Goal: Information Seeking & Learning: Understand process/instructions

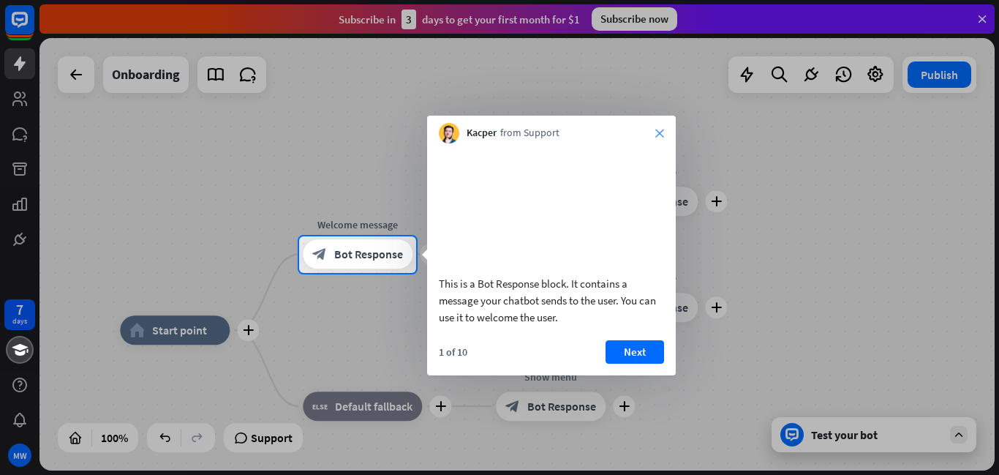
click at [658, 129] on icon "close" at bounding box center [659, 133] width 9 height 9
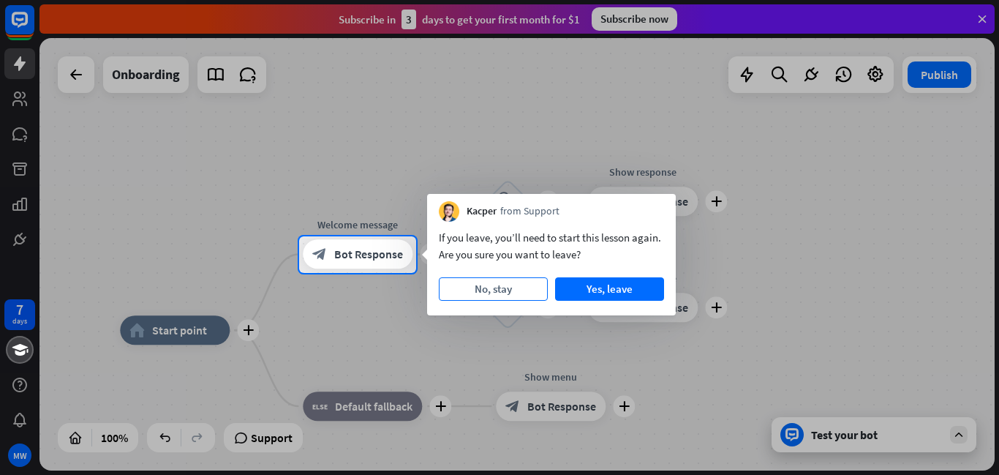
click at [477, 287] on button "No, stay" at bounding box center [493, 288] width 109 height 23
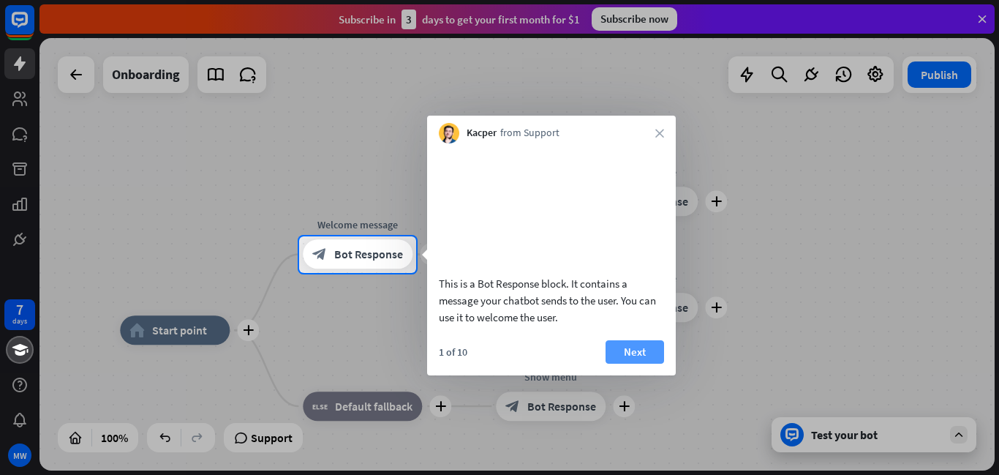
click at [640, 364] on button "Next" at bounding box center [635, 351] width 59 height 23
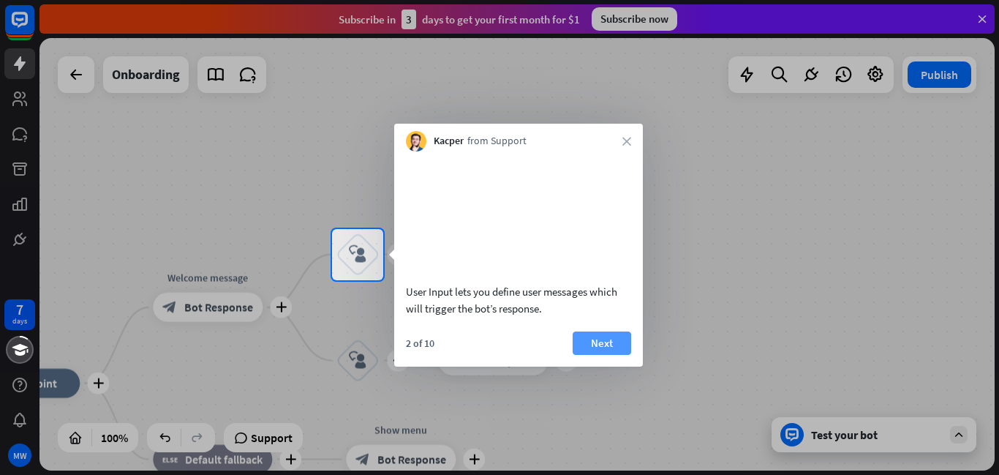
click at [614, 355] on button "Next" at bounding box center [602, 342] width 59 height 23
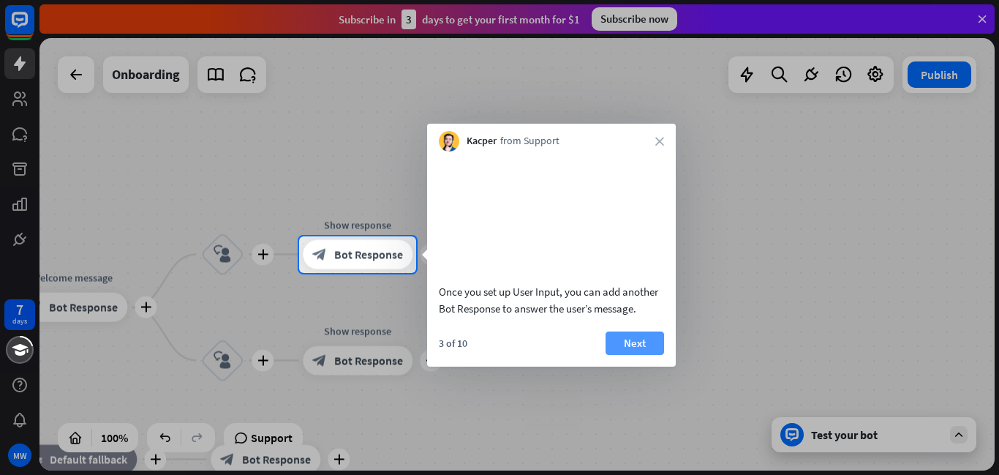
drag, startPoint x: 631, startPoint y: 346, endPoint x: 631, endPoint y: 355, distance: 9.5
click at [631, 348] on div "Once you set up User Input, you can add another Bot Response to answer the user…" at bounding box center [551, 258] width 249 height 215
click at [631, 355] on button "Next" at bounding box center [635, 342] width 59 height 23
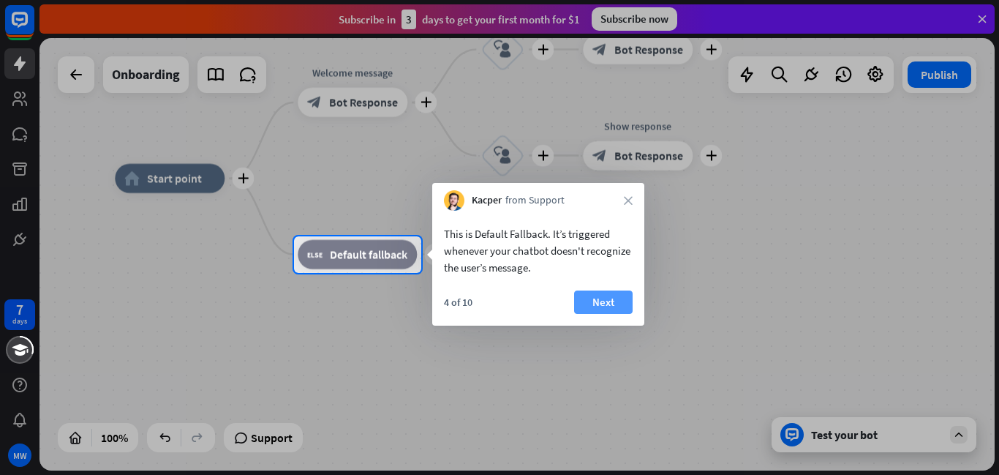
click at [613, 301] on button "Next" at bounding box center [603, 301] width 59 height 23
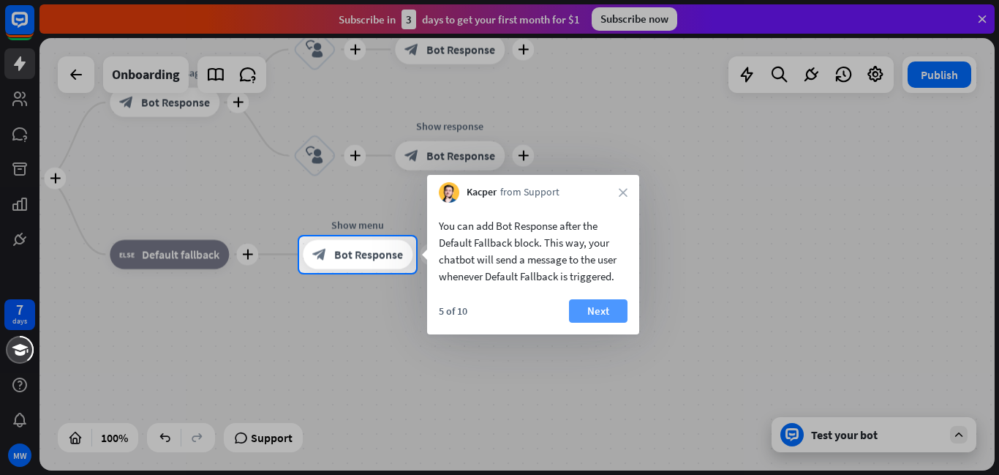
click at [605, 310] on button "Next" at bounding box center [598, 310] width 59 height 23
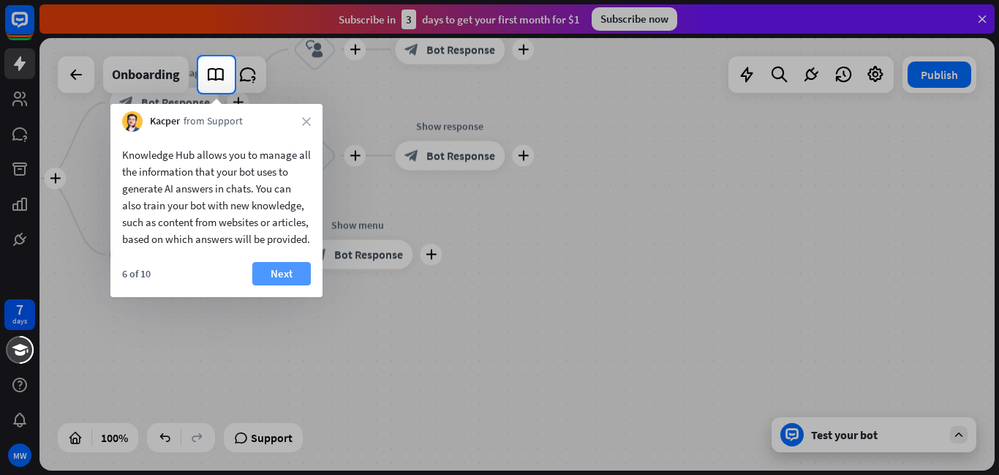
click at [286, 285] on button "Next" at bounding box center [281, 273] width 59 height 23
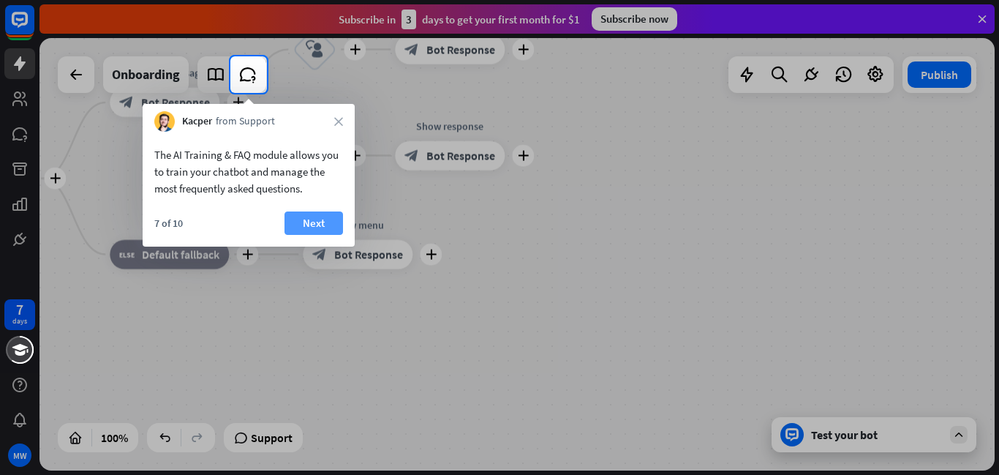
click at [326, 227] on button "Next" at bounding box center [314, 222] width 59 height 23
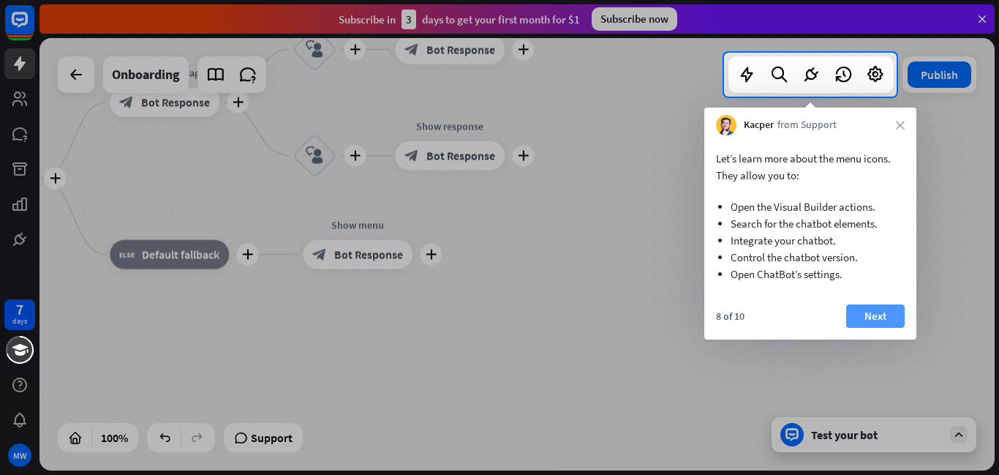
click at [888, 320] on button "Next" at bounding box center [875, 315] width 59 height 23
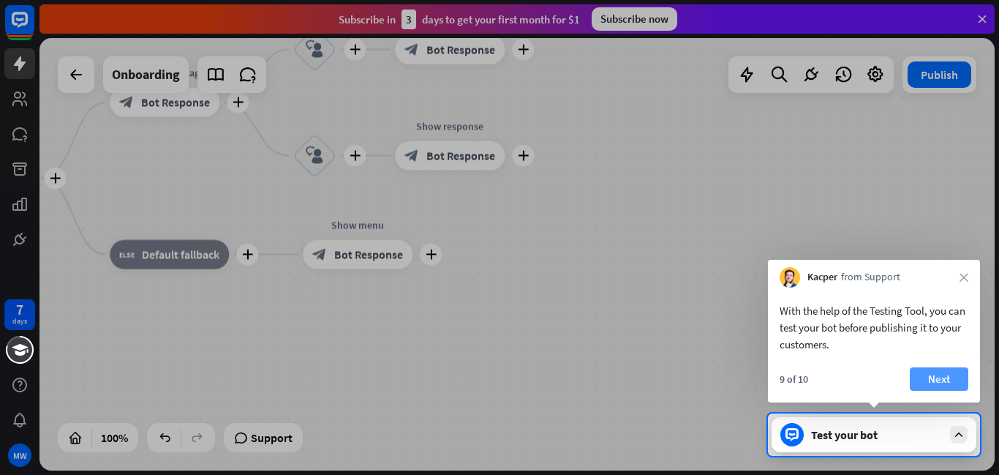
click at [940, 380] on button "Next" at bounding box center [939, 378] width 59 height 23
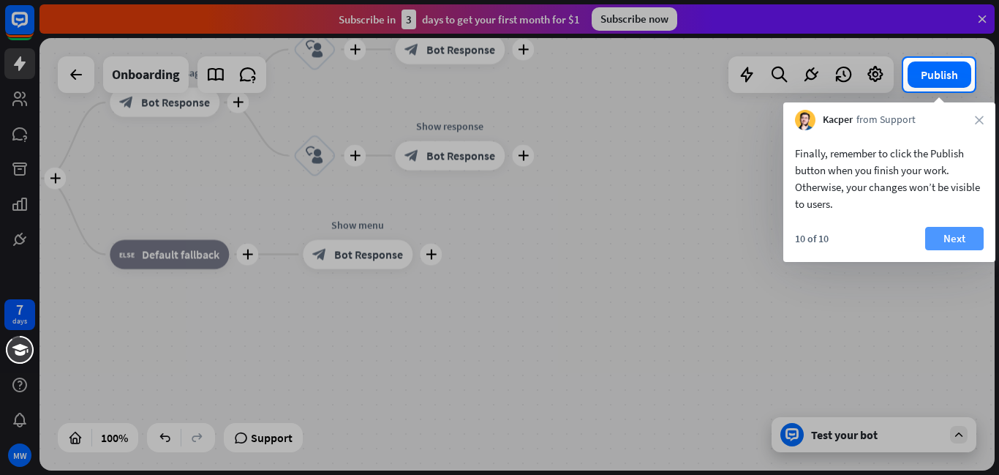
click at [969, 230] on button "Next" at bounding box center [954, 238] width 59 height 23
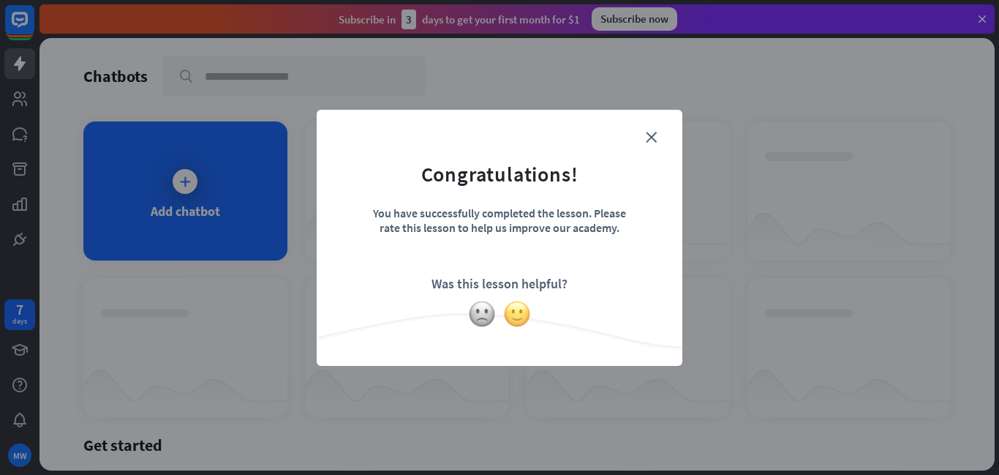
click at [522, 323] on img at bounding box center [517, 314] width 28 height 28
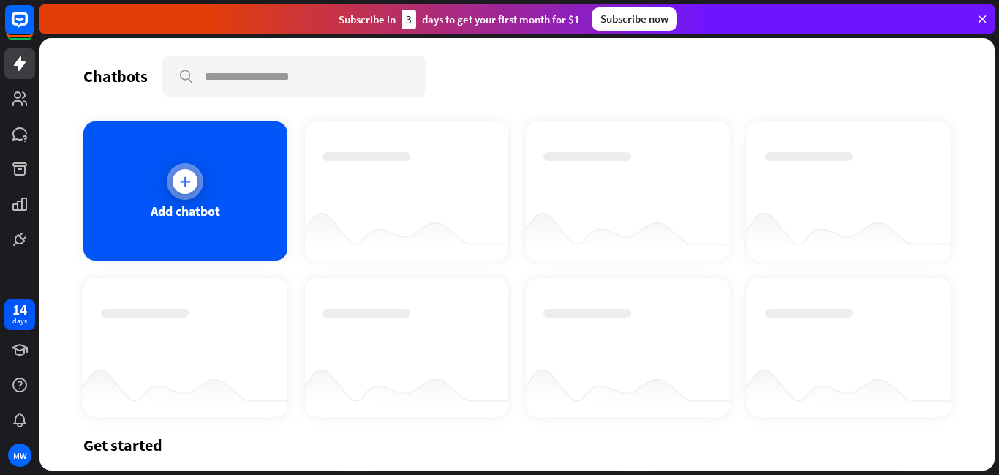
click at [195, 180] on div at bounding box center [185, 181] width 25 height 25
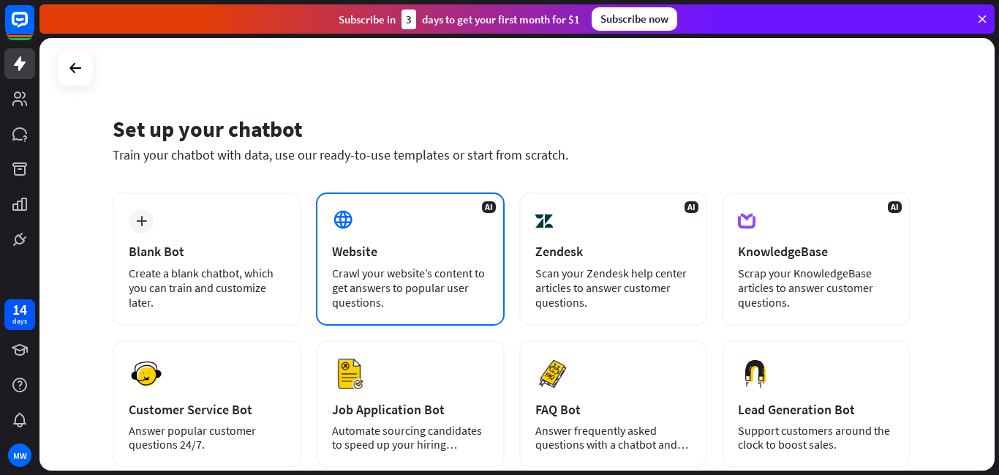
click at [361, 236] on div "AI Website Crawl your website’s content to get answers to popular user question…" at bounding box center [410, 258] width 189 height 133
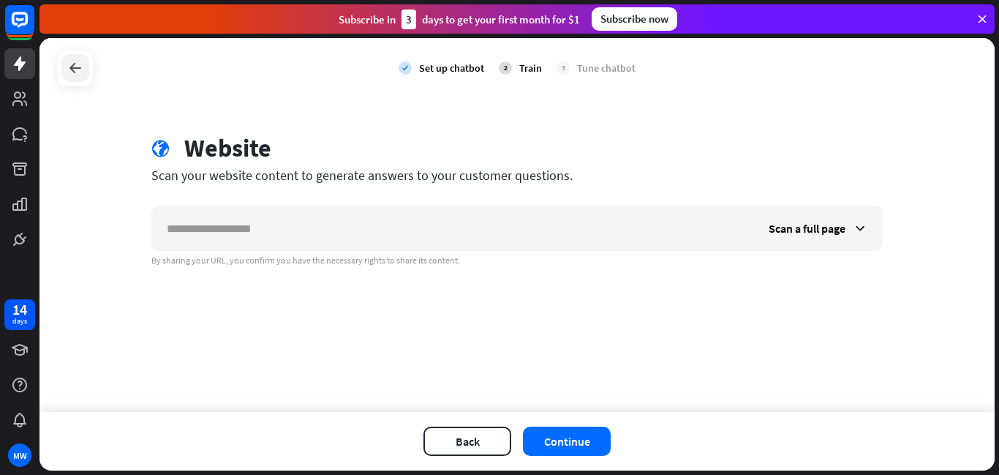
click at [70, 66] on icon at bounding box center [76, 68] width 18 height 18
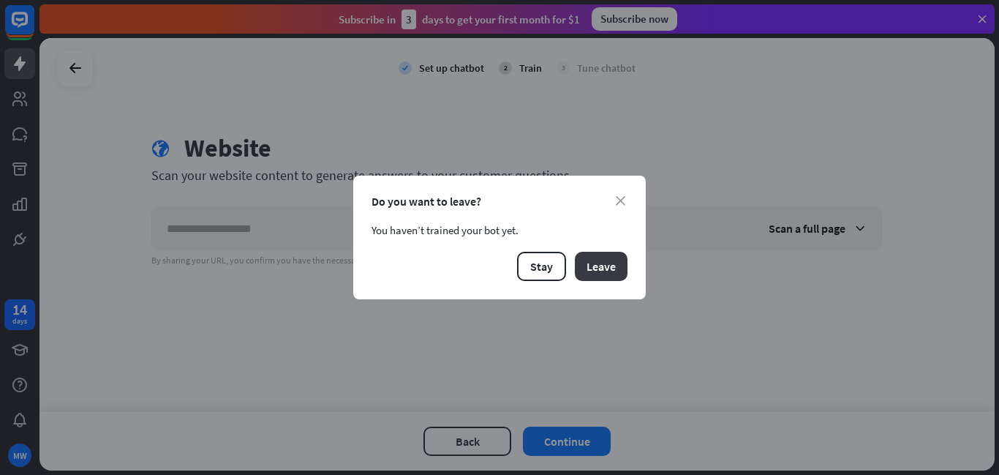
click at [601, 267] on button "Leave" at bounding box center [601, 266] width 53 height 29
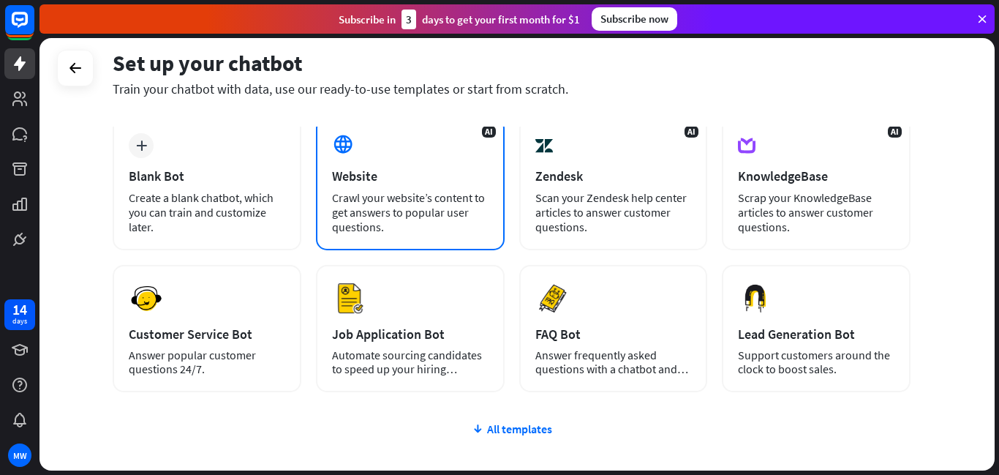
scroll to position [67, 0]
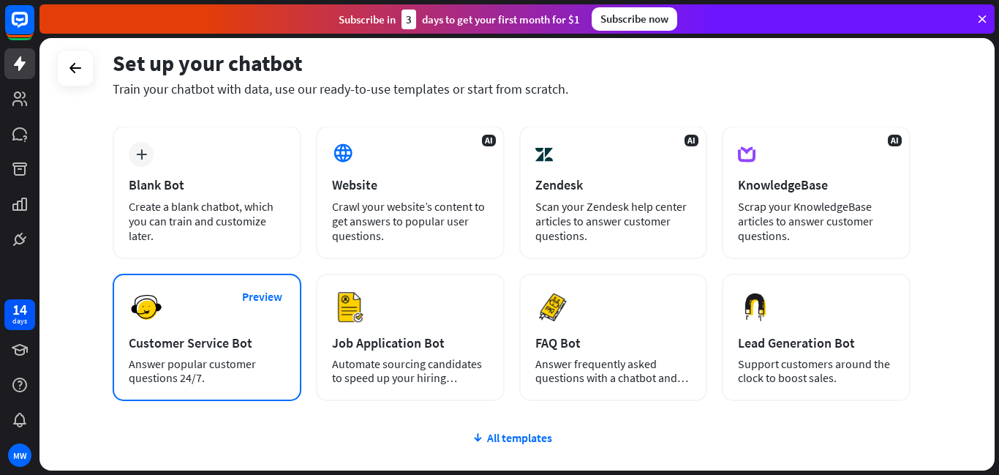
click at [192, 336] on div "Customer Service Bot" at bounding box center [207, 342] width 157 height 17
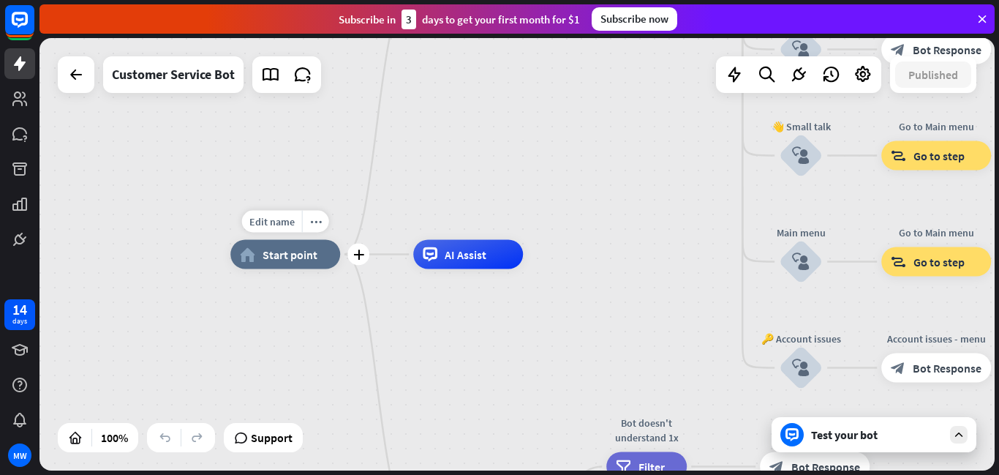
click at [295, 261] on div "home_2 Start point" at bounding box center [285, 254] width 110 height 29
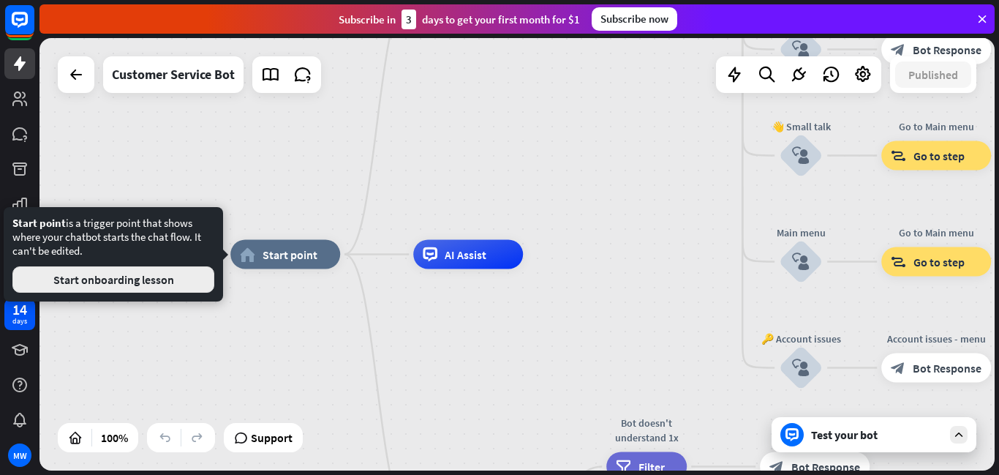
click at [187, 285] on button "Start onboarding lesson" at bounding box center [113, 279] width 202 height 26
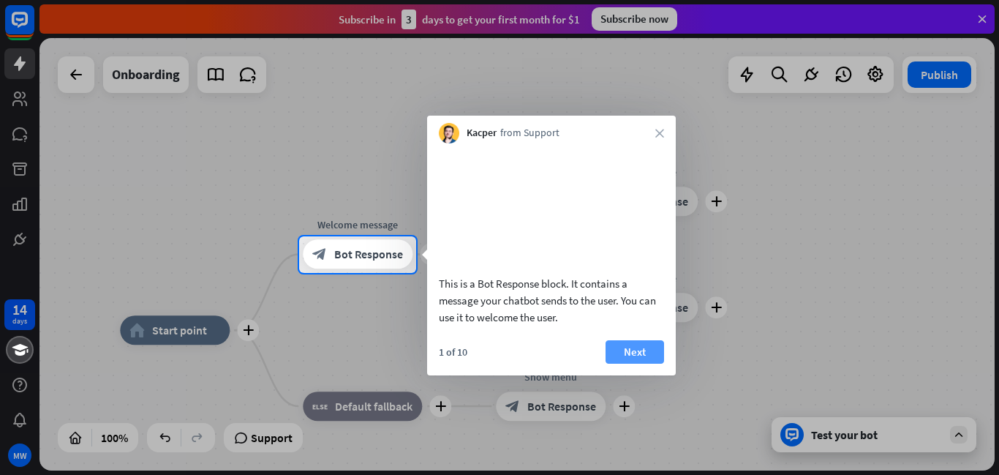
click at [643, 364] on button "Next" at bounding box center [635, 351] width 59 height 23
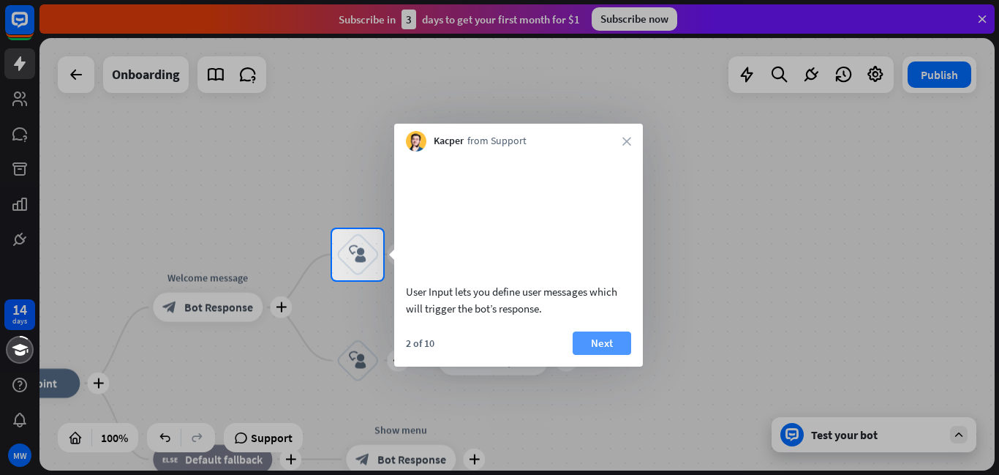
click at [590, 355] on button "Next" at bounding box center [602, 342] width 59 height 23
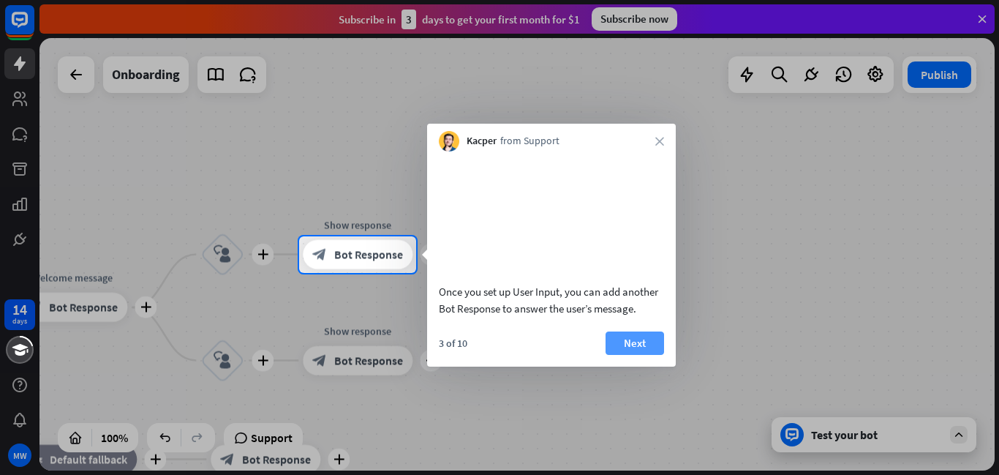
click at [619, 355] on button "Next" at bounding box center [635, 342] width 59 height 23
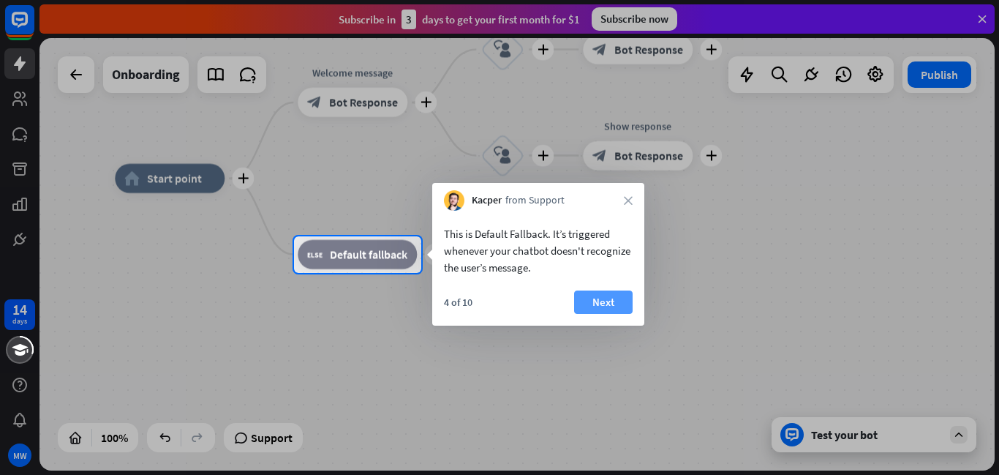
click at [578, 299] on button "Next" at bounding box center [603, 301] width 59 height 23
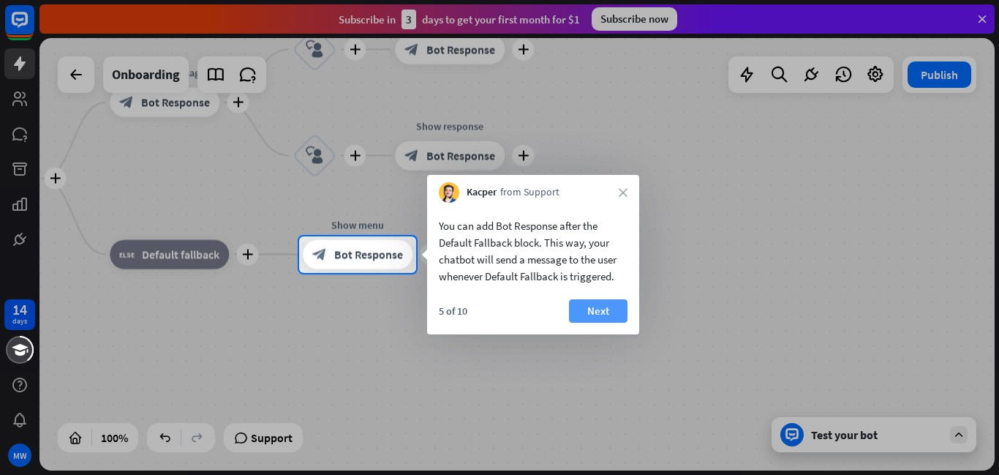
click at [578, 300] on button "Next" at bounding box center [598, 310] width 59 height 23
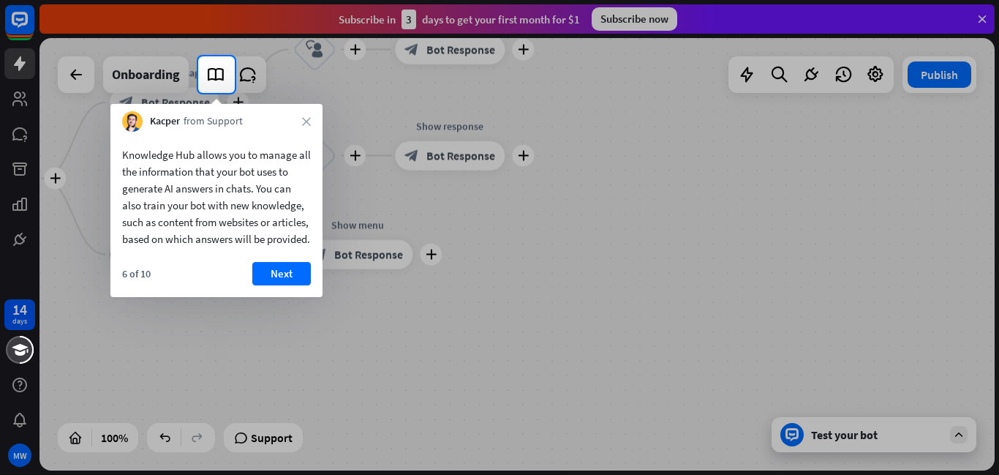
click at [301, 282] on button "Next" at bounding box center [281, 273] width 59 height 23
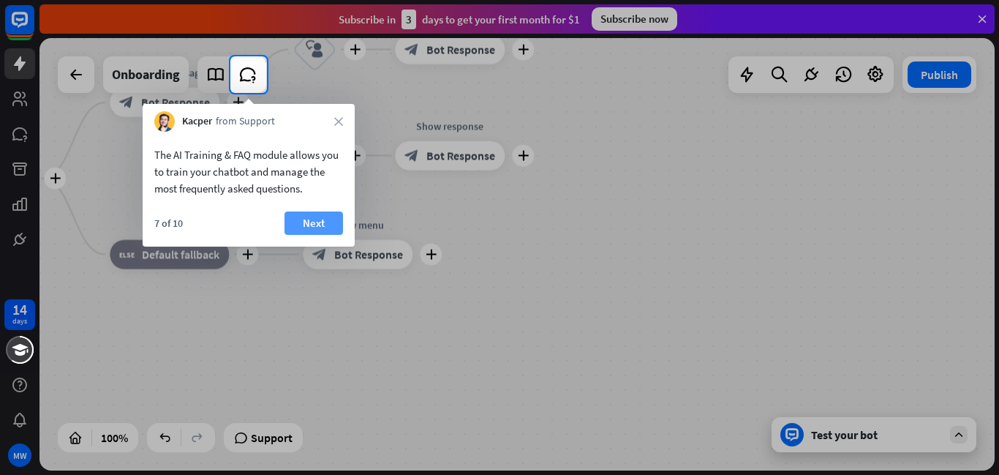
click at [322, 228] on button "Next" at bounding box center [314, 222] width 59 height 23
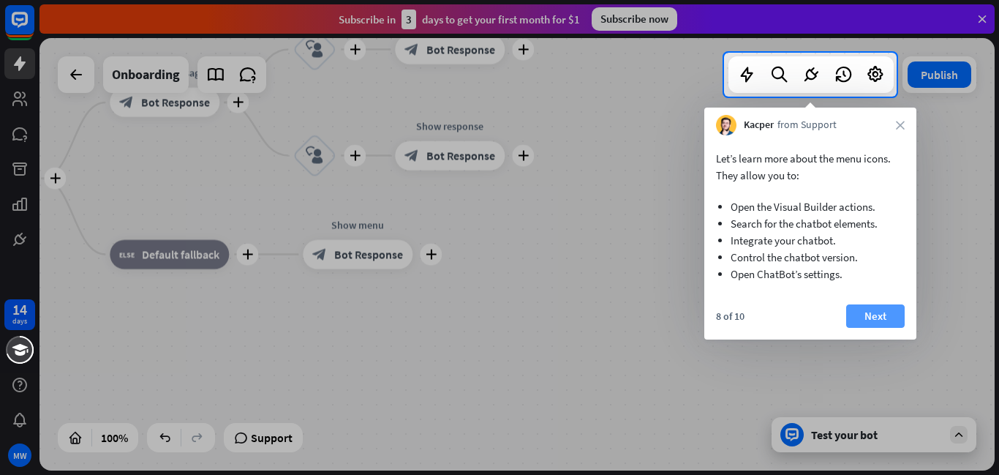
click at [870, 306] on button "Next" at bounding box center [875, 315] width 59 height 23
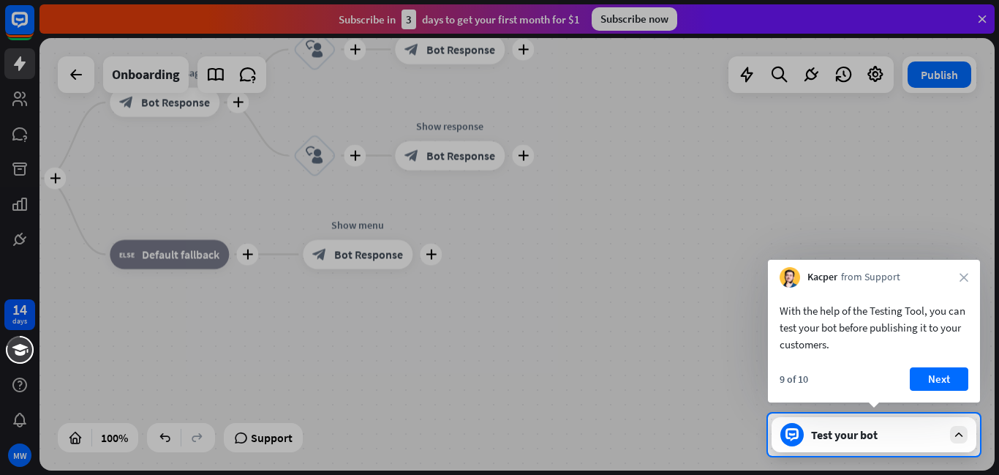
drag, startPoint x: 928, startPoint y: 378, endPoint x: 920, endPoint y: 376, distance: 8.3
click at [925, 378] on button "Next" at bounding box center [939, 378] width 59 height 23
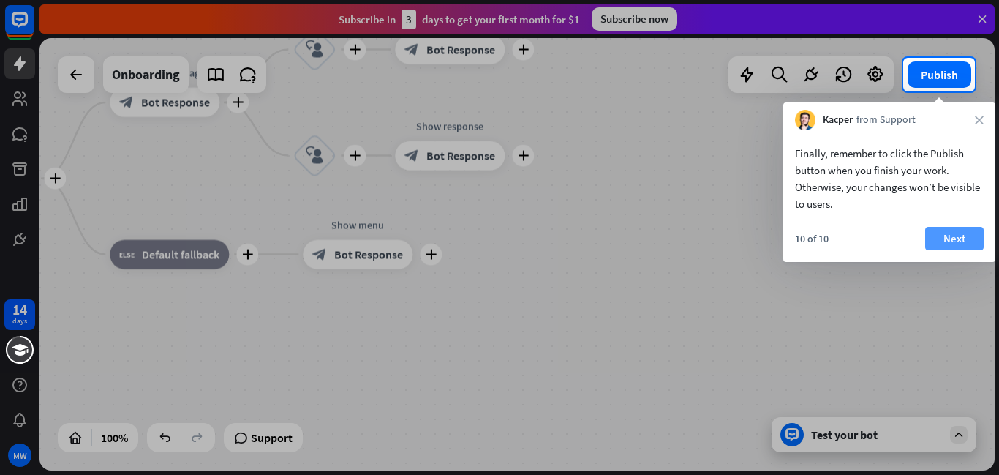
click at [944, 236] on button "Next" at bounding box center [954, 238] width 59 height 23
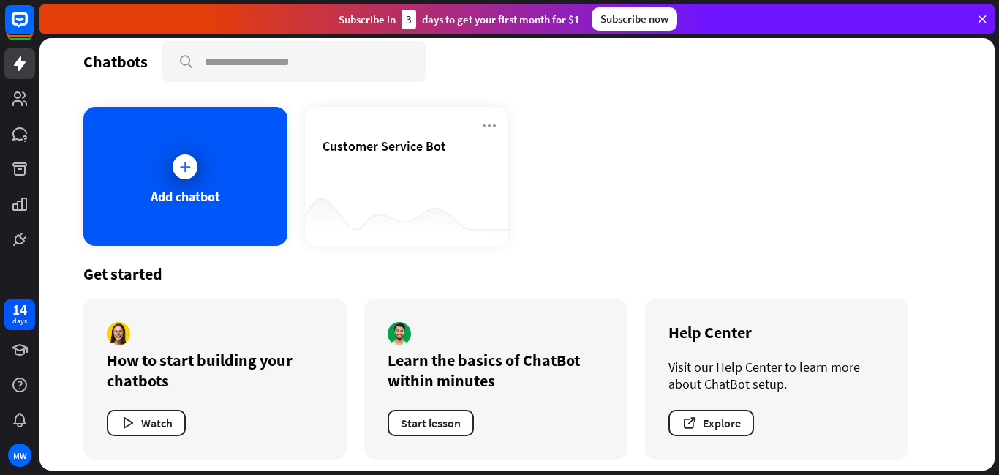
scroll to position [21, 0]
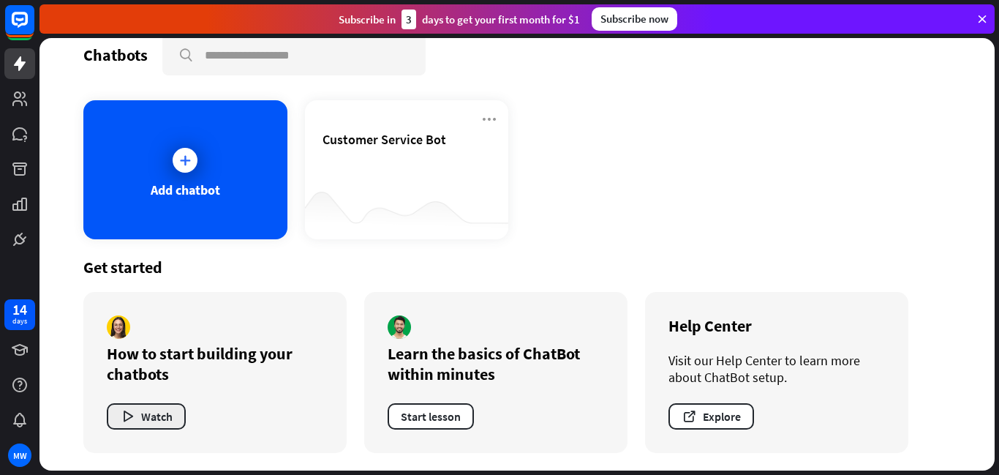
click at [139, 409] on button "Watch" at bounding box center [146, 416] width 79 height 26
click at [785, 50] on div "close" at bounding box center [499, 237] width 999 height 475
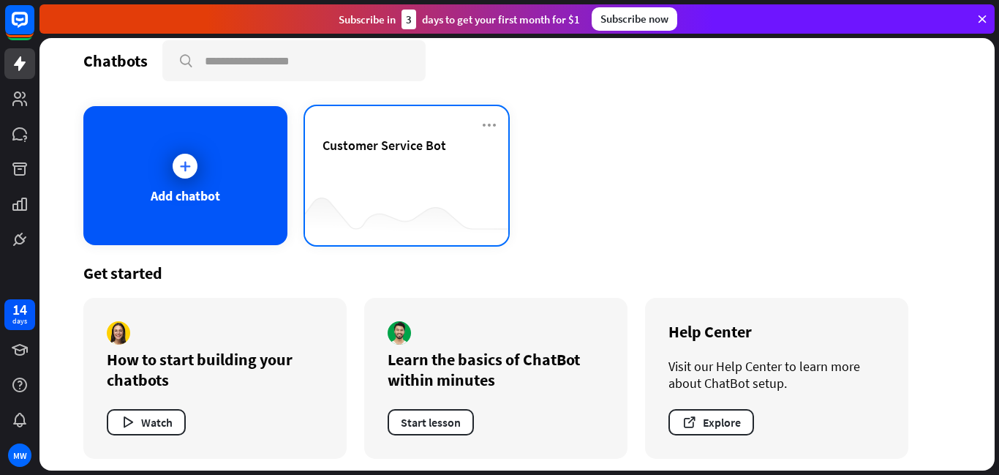
scroll to position [1, 0]
